Goal: Task Accomplishment & Management: Use online tool/utility

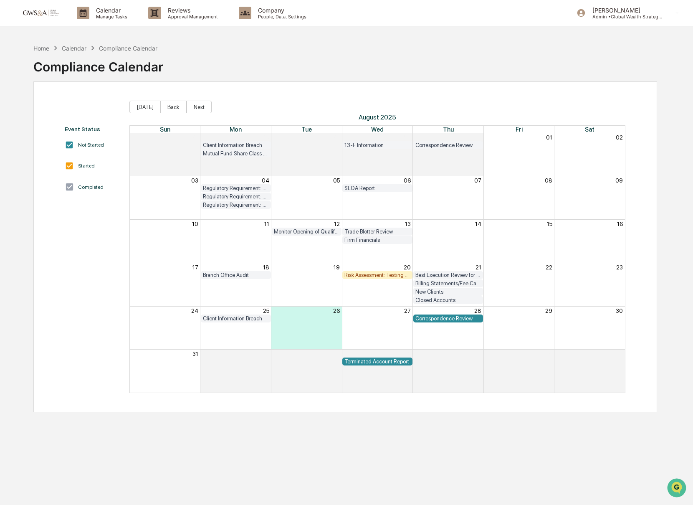
click at [40, 10] on img at bounding box center [40, 13] width 40 height 8
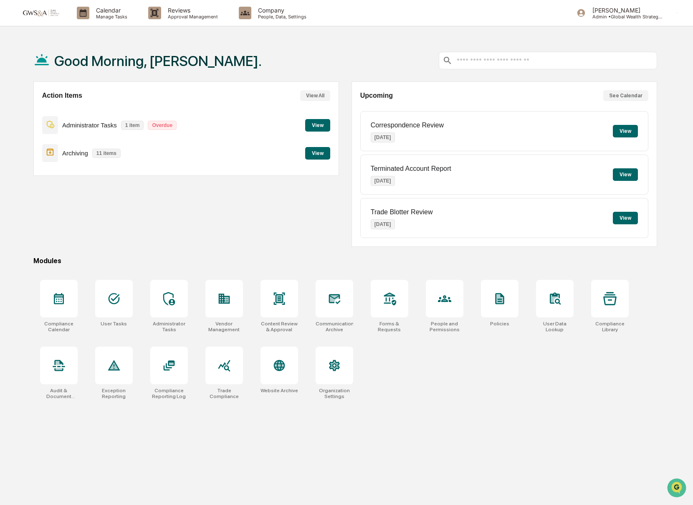
click at [317, 152] on button "View" at bounding box center [317, 153] width 25 height 13
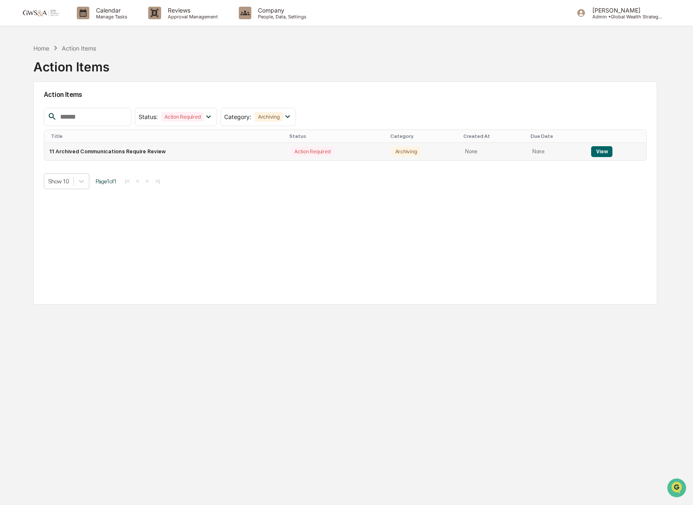
click at [602, 149] on button "View" at bounding box center [601, 151] width 21 height 11
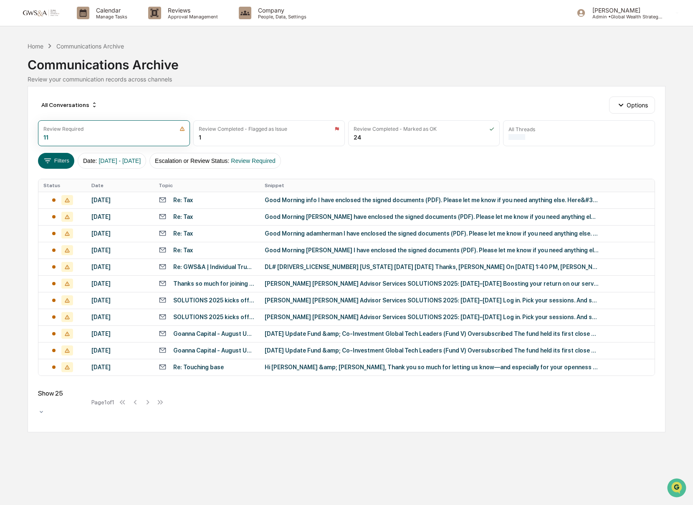
click at [79, 398] on div "Show 25" at bounding box center [63, 402] width 50 height 26
click at [217, 368] on div "Re: Touching base" at bounding box center [198, 367] width 51 height 7
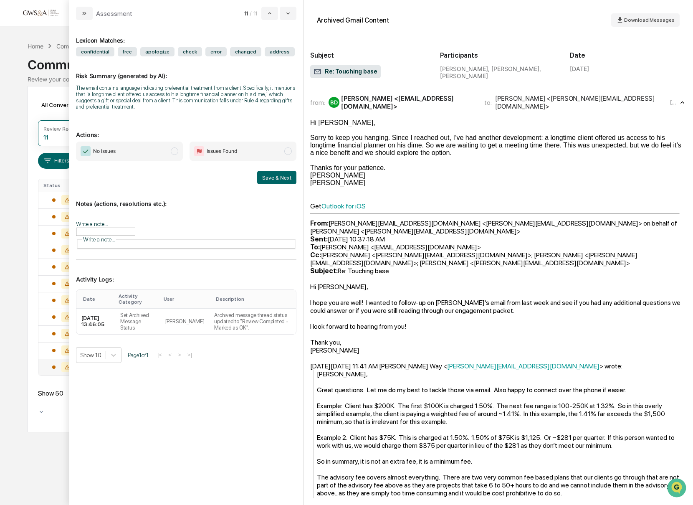
click at [140, 148] on span "No Issues" at bounding box center [129, 151] width 107 height 19
click at [266, 182] on button "Save & Next" at bounding box center [276, 177] width 39 height 13
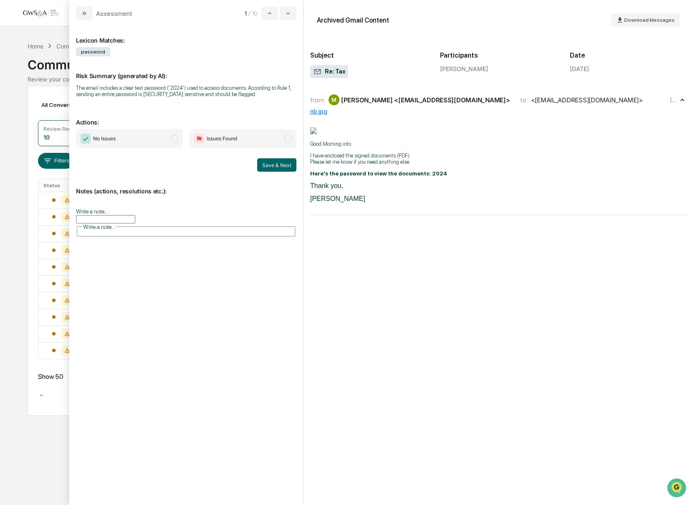
click at [104, 141] on span "No Issues" at bounding box center [104, 138] width 23 height 8
click at [263, 168] on button "Save & Next" at bounding box center [276, 164] width 39 height 13
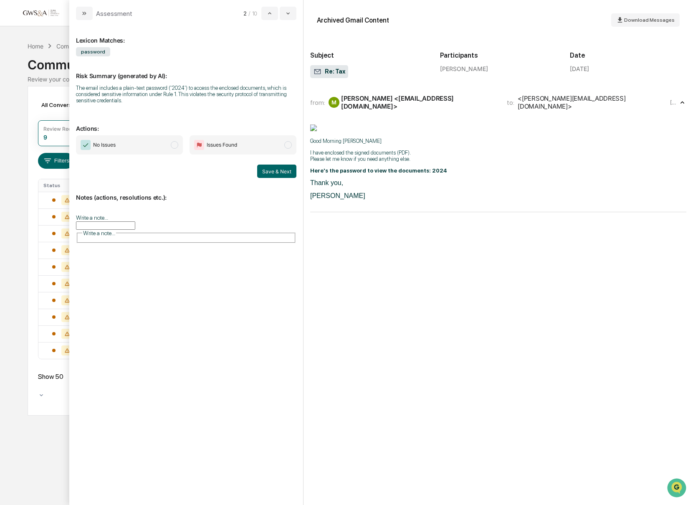
click at [136, 144] on span "No Issues" at bounding box center [129, 144] width 107 height 19
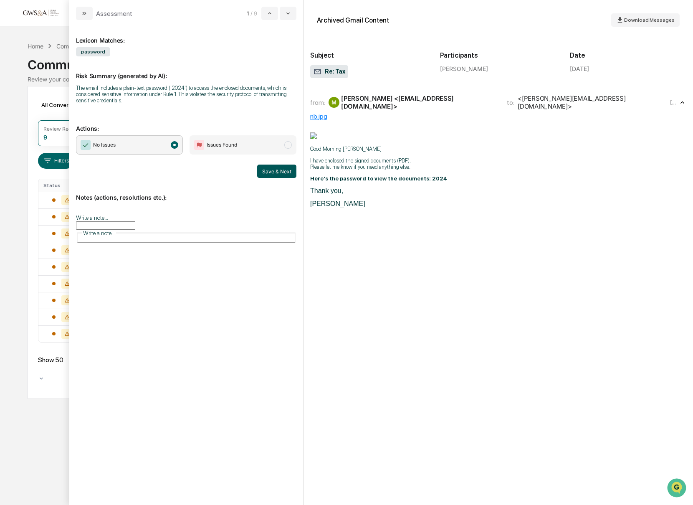
click at [273, 173] on button "Save & Next" at bounding box center [276, 170] width 39 height 13
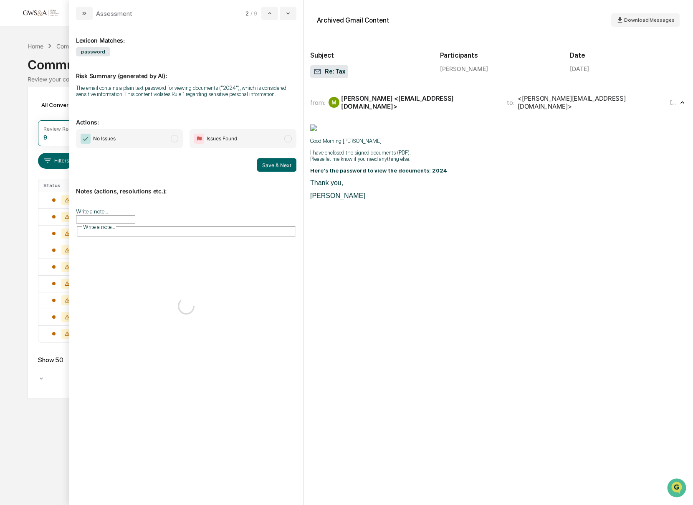
click at [121, 148] on span "No Issues" at bounding box center [129, 138] width 107 height 19
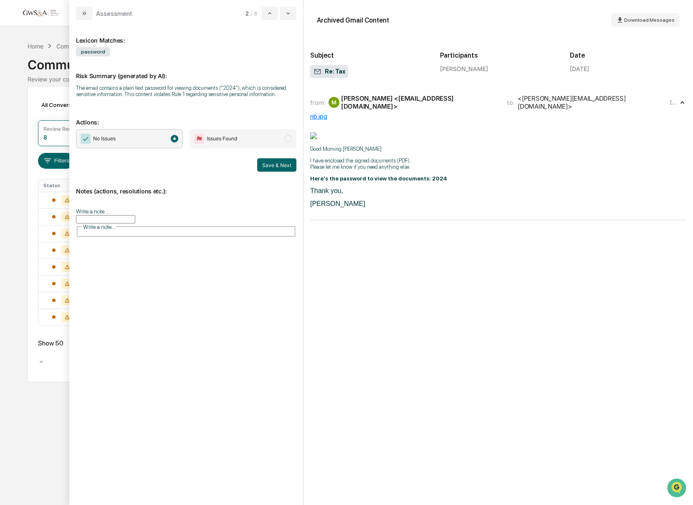
drag, startPoint x: 280, startPoint y: 177, endPoint x: 236, endPoint y: 173, distance: 44.5
click at [280, 172] on button "Save & Next" at bounding box center [276, 164] width 39 height 13
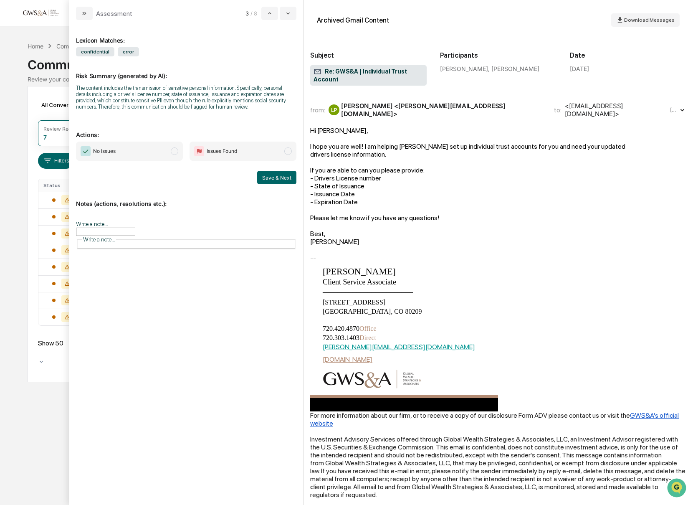
click at [129, 157] on span "No Issues" at bounding box center [129, 151] width 107 height 19
click at [291, 184] on button "Save & Next" at bounding box center [276, 177] width 39 height 13
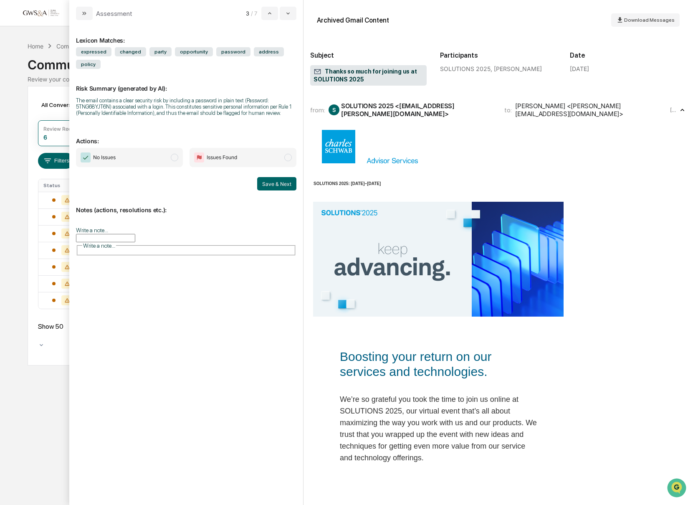
click at [177, 167] on span "No Issues" at bounding box center [129, 157] width 107 height 19
click at [273, 190] on button "Save & Next" at bounding box center [276, 183] width 39 height 13
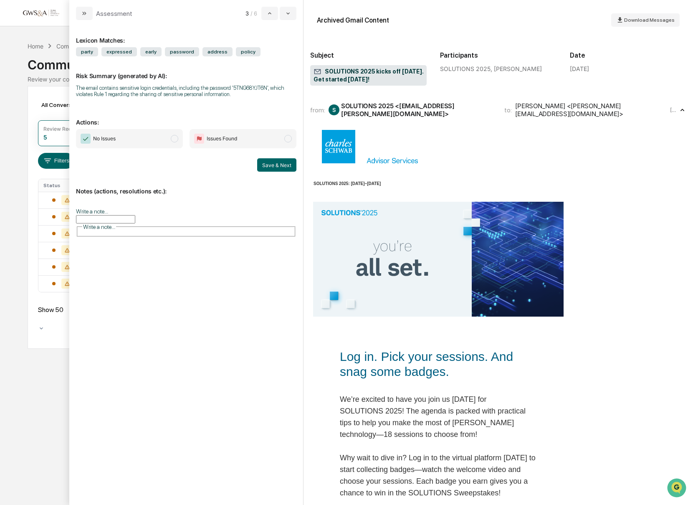
click at [151, 147] on span "No Issues" at bounding box center [129, 138] width 107 height 19
click at [268, 167] on button "Save & Next" at bounding box center [276, 164] width 39 height 13
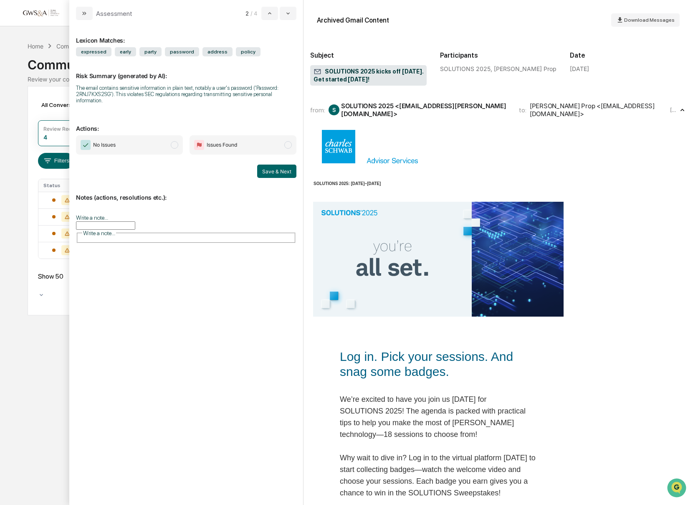
click at [141, 143] on span "No Issues" at bounding box center [129, 144] width 107 height 19
click at [275, 174] on button "Save & Next" at bounding box center [276, 170] width 39 height 13
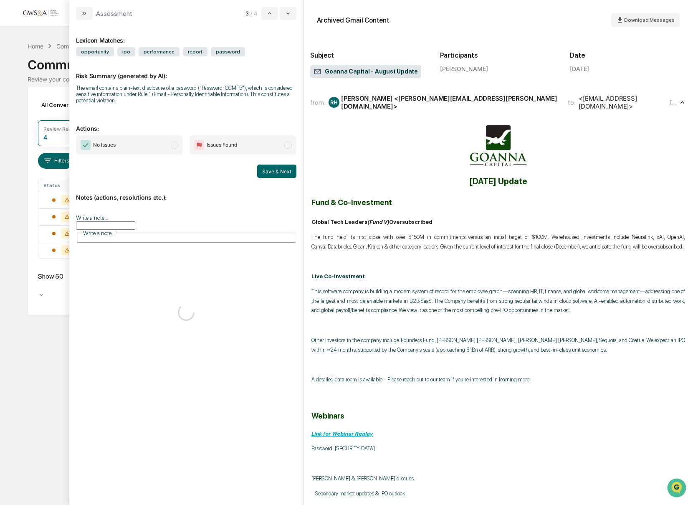
click at [152, 145] on span "No Issues" at bounding box center [129, 144] width 107 height 19
click at [262, 170] on button "Save & Next" at bounding box center [276, 170] width 39 height 13
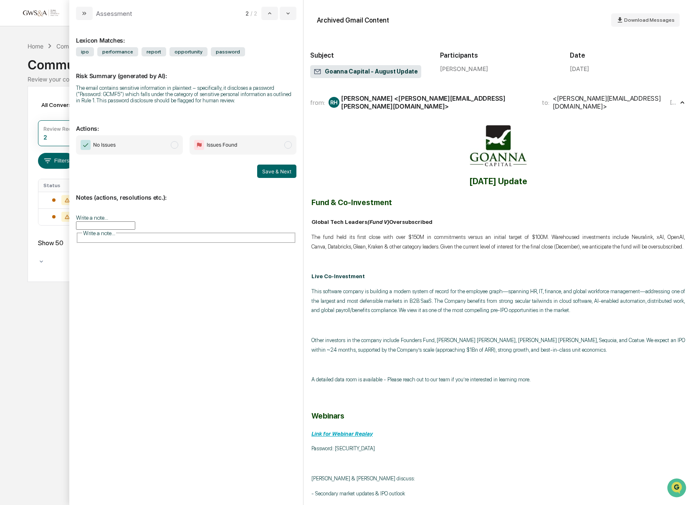
click at [158, 153] on span "No Issues" at bounding box center [129, 144] width 107 height 19
click at [288, 177] on button "Save & Next" at bounding box center [276, 170] width 39 height 13
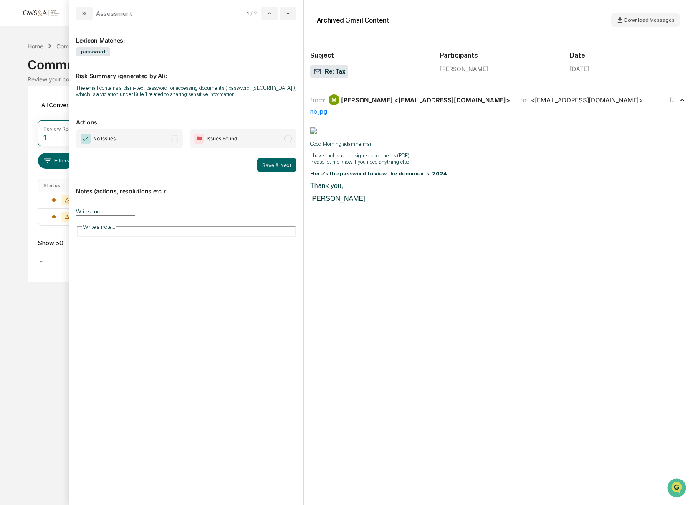
click at [161, 145] on span "No Issues" at bounding box center [129, 138] width 107 height 19
click at [265, 172] on button "Save & Next" at bounding box center [276, 164] width 39 height 13
